Goal: Find specific page/section: Find specific page/section

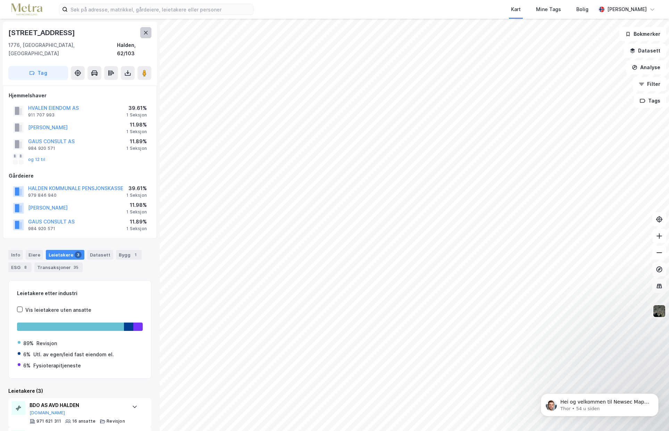
click at [146, 31] on icon at bounding box center [146, 33] width 6 height 6
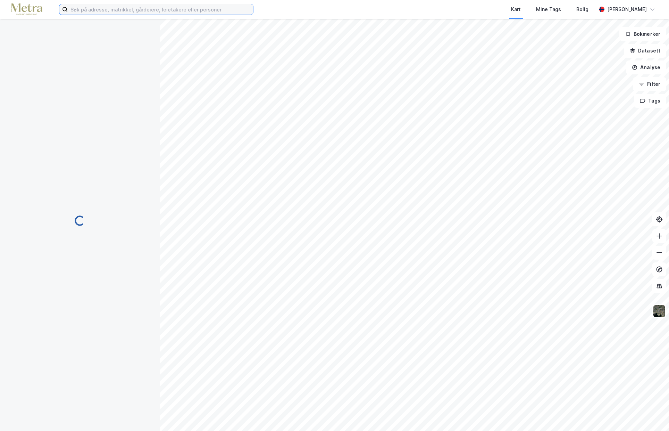
click at [137, 10] on input at bounding box center [160, 9] width 185 height 10
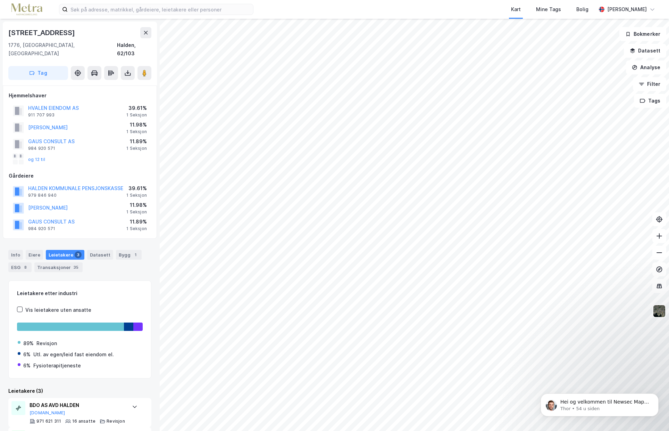
click at [266, 14] on div "Kart Mine Tags Bolig Runar Haugland" at bounding box center [334, 9] width 669 height 19
click at [145, 34] on icon at bounding box center [146, 32] width 4 height 3
